Goal: Navigation & Orientation: Go to known website

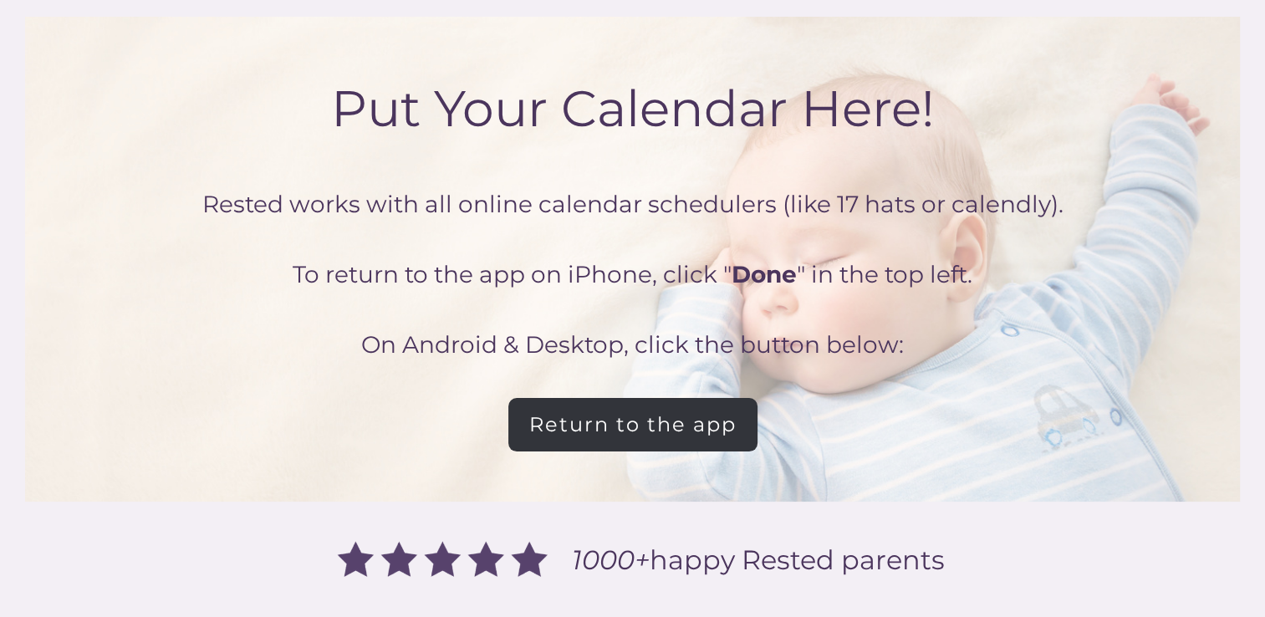
click at [670, 422] on link "Return to the app" at bounding box center [632, 425] width 249 height 54
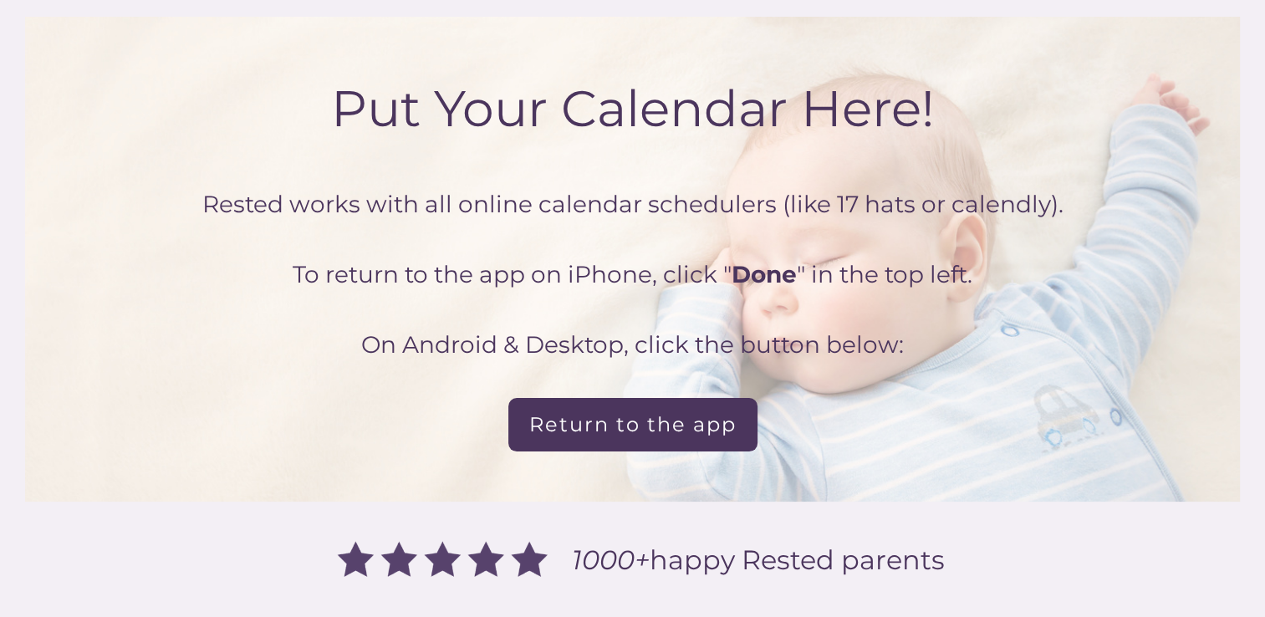
click at [843, 109] on div "Put Your Calendar Here!" at bounding box center [632, 92] width 1215 height 150
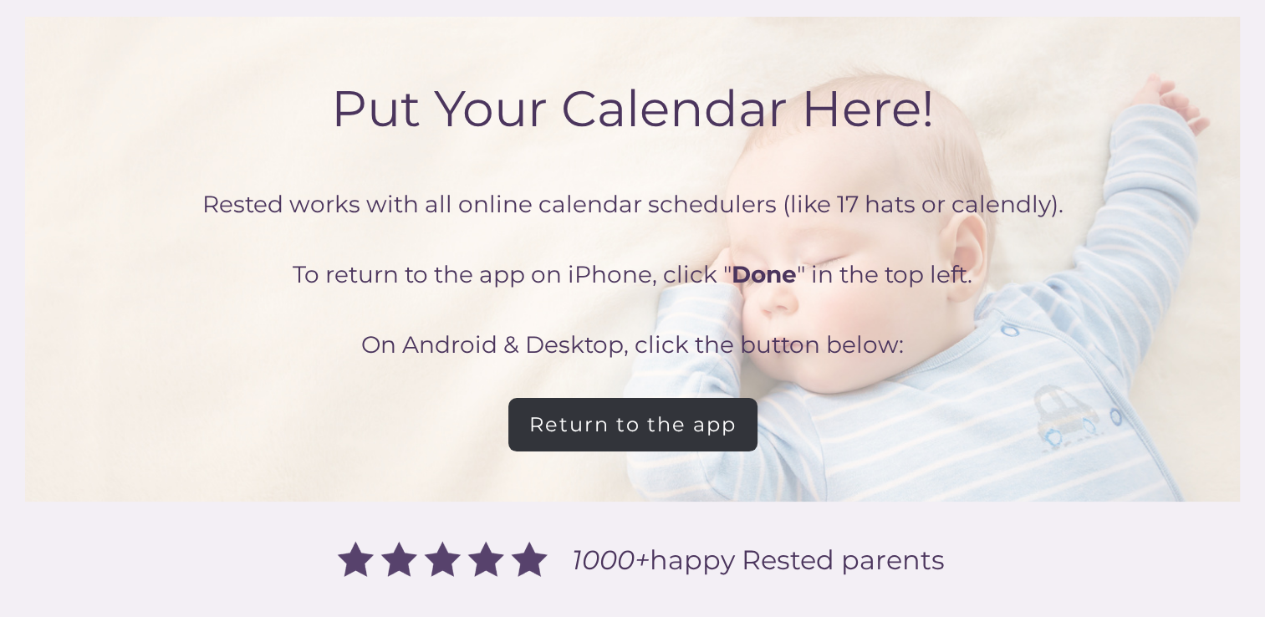
click at [733, 423] on link "Return to the app" at bounding box center [632, 425] width 249 height 54
click at [623, 423] on link "Return to the app" at bounding box center [632, 425] width 249 height 54
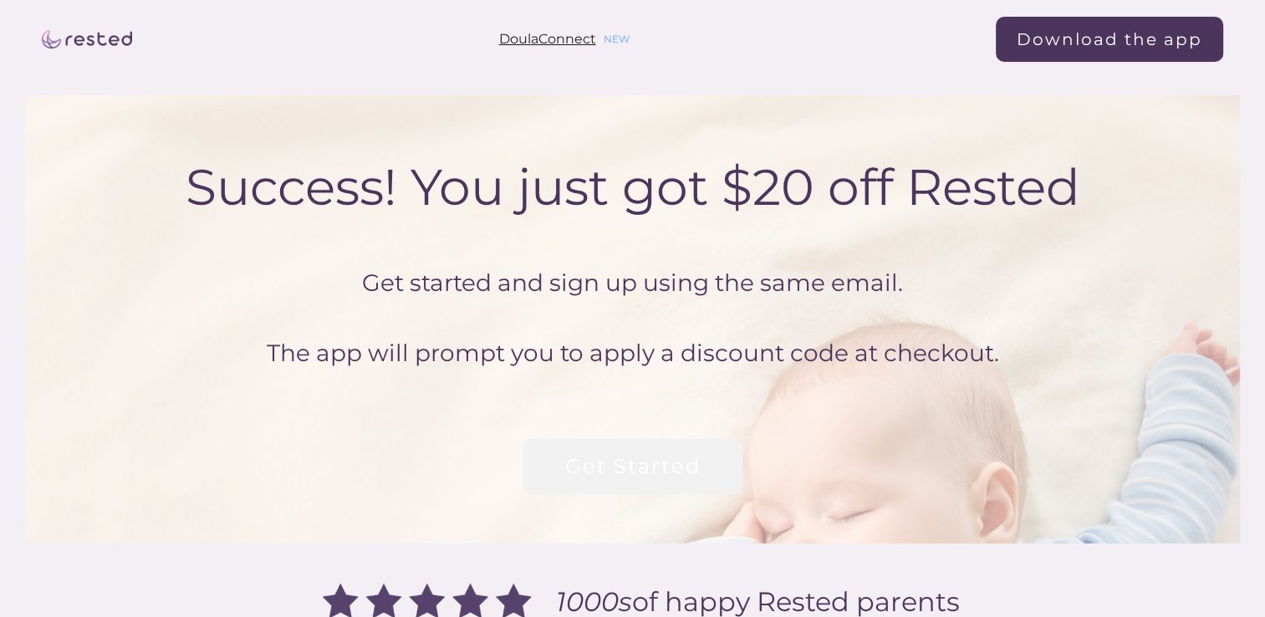
click at [640, 456] on div "Get Started" at bounding box center [632, 467] width 135 height 22
